Goal: Transaction & Acquisition: Purchase product/service

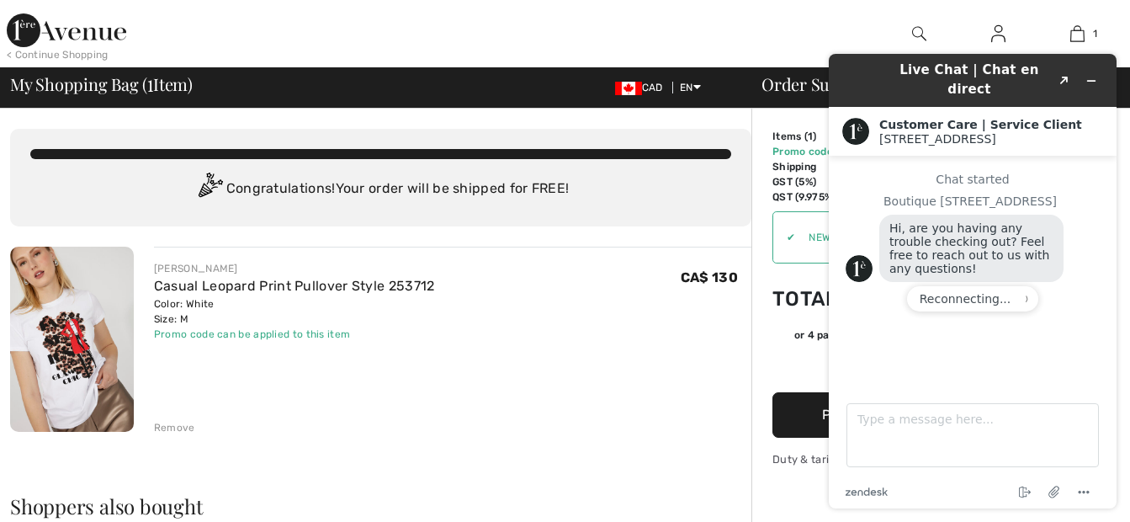
click at [66, 365] on img at bounding box center [72, 339] width 124 height 185
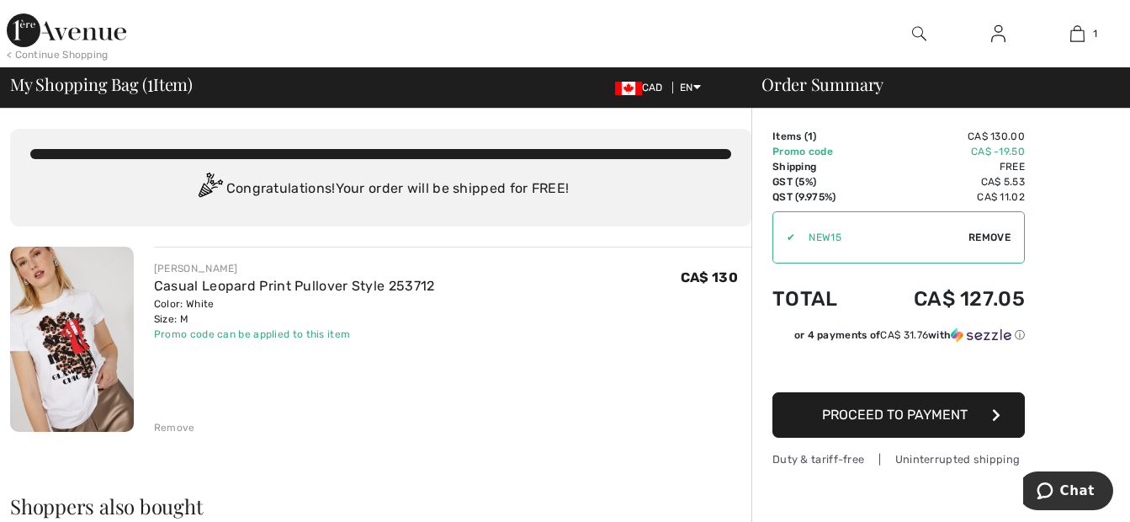
click at [78, 369] on img at bounding box center [72, 339] width 124 height 185
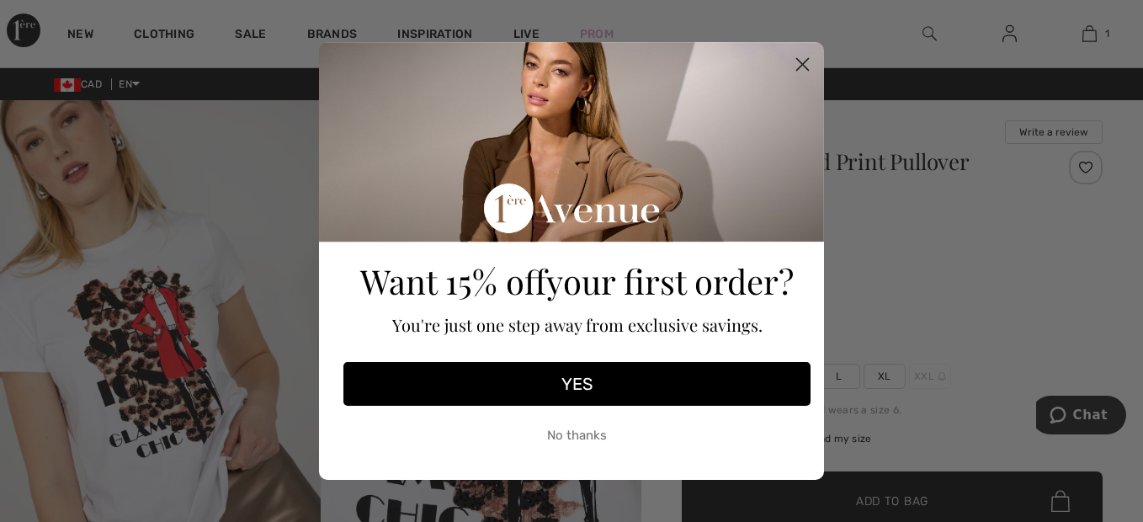
click at [802, 61] on circle "Close dialog" at bounding box center [803, 64] width 28 height 28
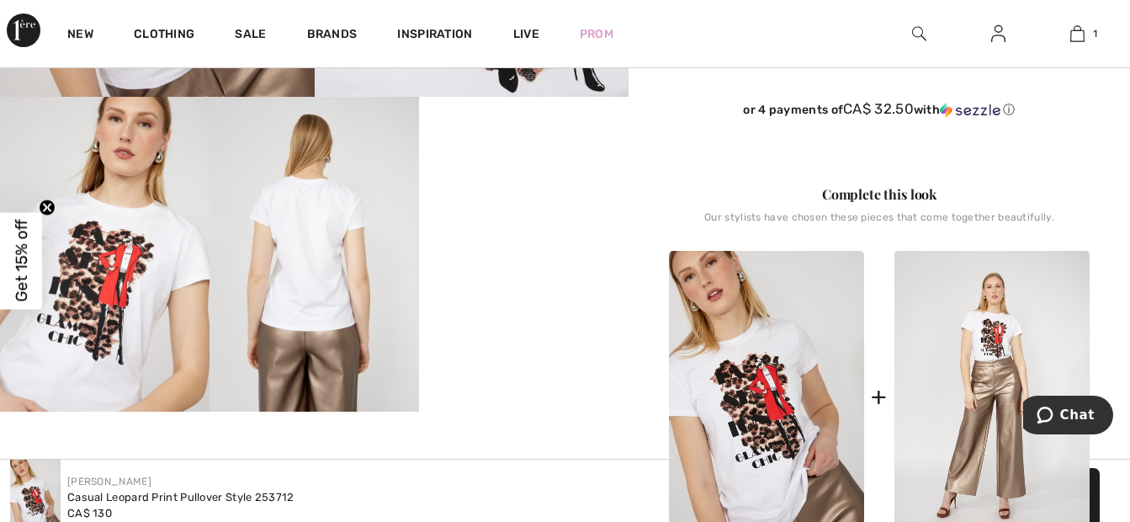
scroll to position [505, 0]
